Goal: Contribute content

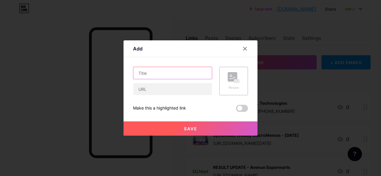
click at [145, 72] on input "text" at bounding box center [172, 73] width 79 height 12
paste input "2QFY26 RESULT PREVIEW"
paste input "Midcaps"
type input "2QFY26 RESULT PREVIEW - Midcaps"
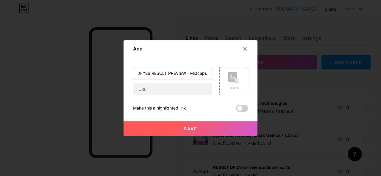
scroll to position [0, 0]
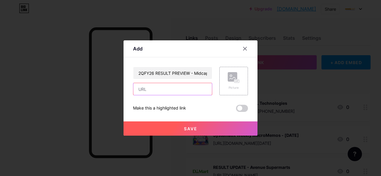
click at [148, 91] on input "text" at bounding box center [172, 89] width 79 height 12
paste input "[URL][DOMAIN_NAME][PHONE_NUMBER]"
type input "[URL][DOMAIN_NAME][PHONE_NUMBER]"
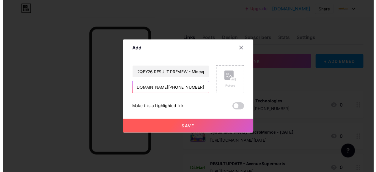
scroll to position [0, 0]
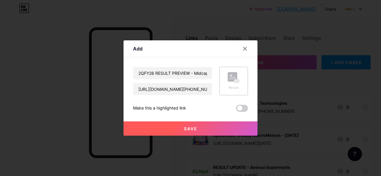
click at [228, 81] on rect at bounding box center [232, 77] width 10 height 10
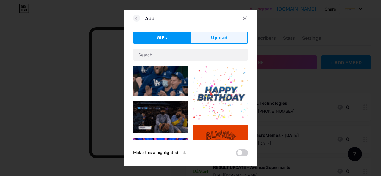
click at [214, 39] on span "Upload" at bounding box center [219, 38] width 16 height 6
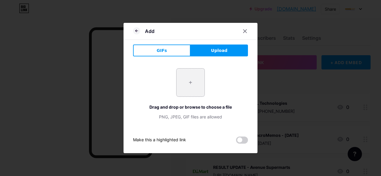
click at [193, 82] on input "file" at bounding box center [190, 83] width 28 height 28
type input "C:\fakepath\mid cap.jpg"
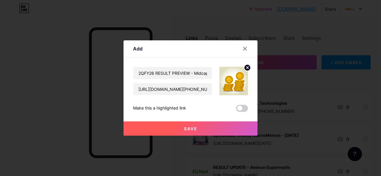
click at [207, 131] on button "Save" at bounding box center [190, 129] width 134 height 14
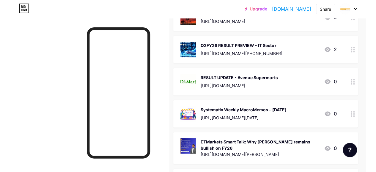
scroll to position [387, 10]
